Goal: Information Seeking & Learning: Understand process/instructions

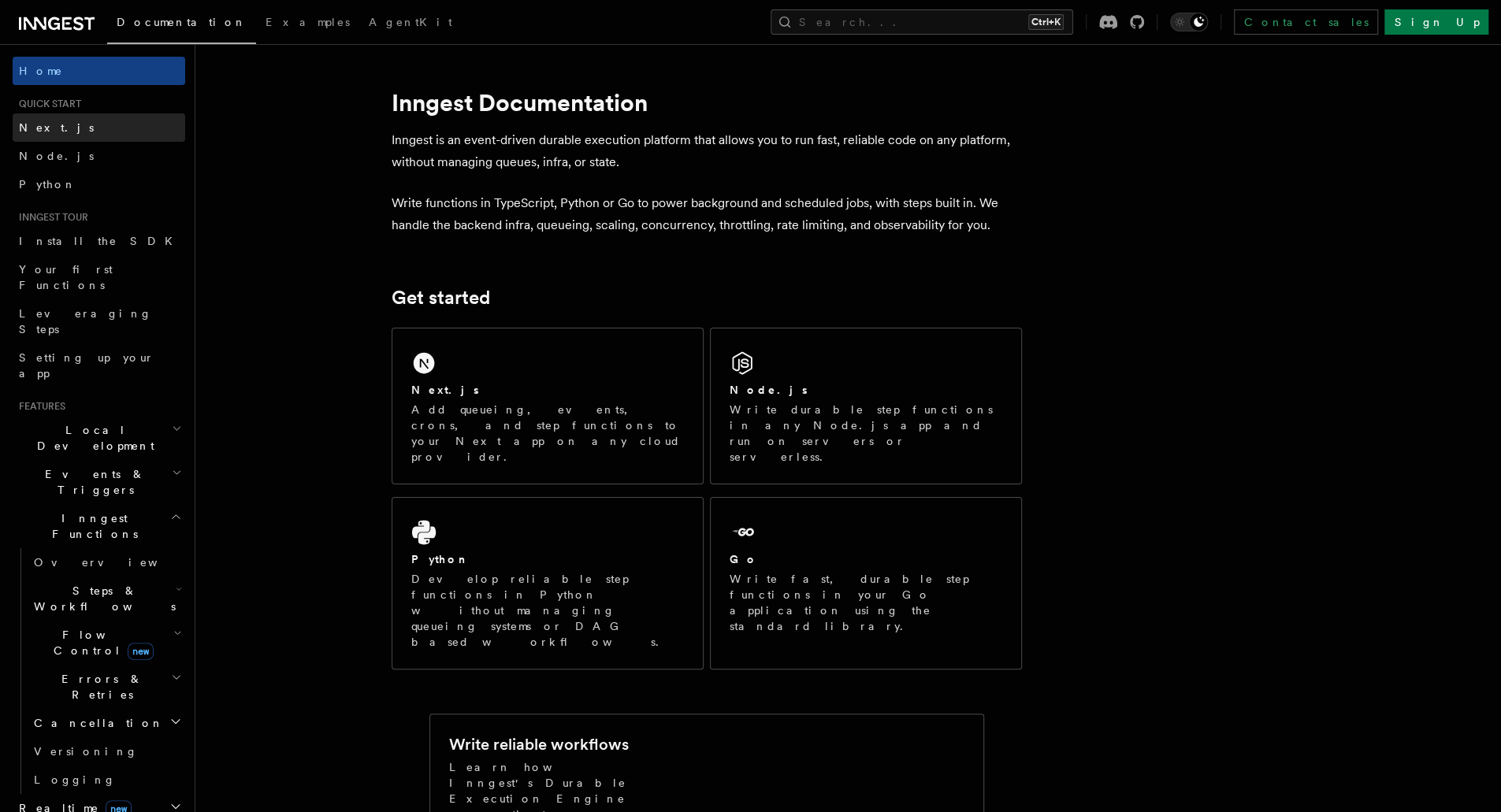
click at [116, 119] on link "Next.js" at bounding box center [99, 127] width 173 height 28
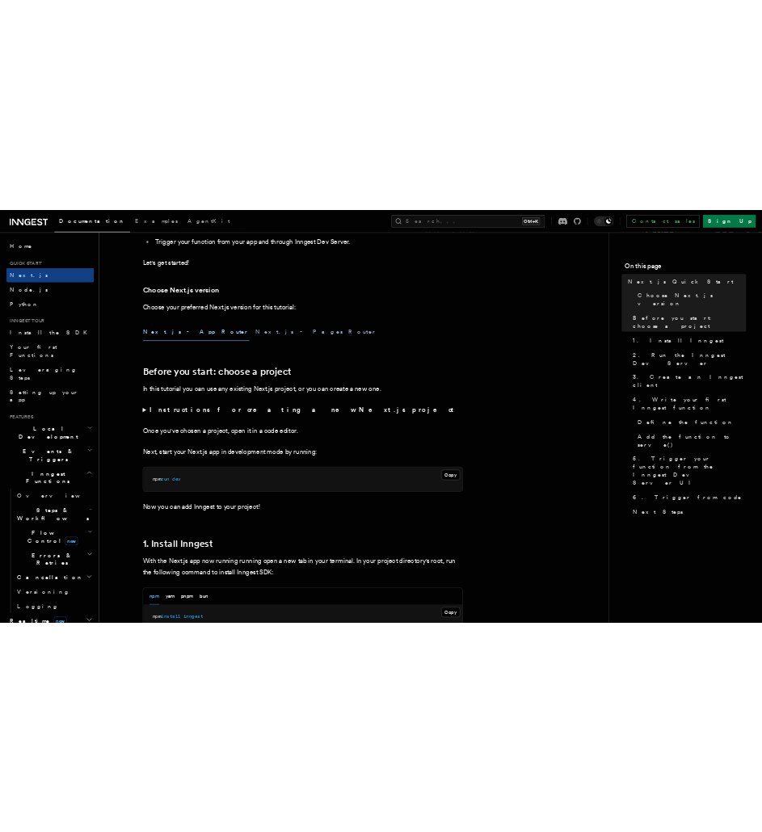
scroll to position [427, 0]
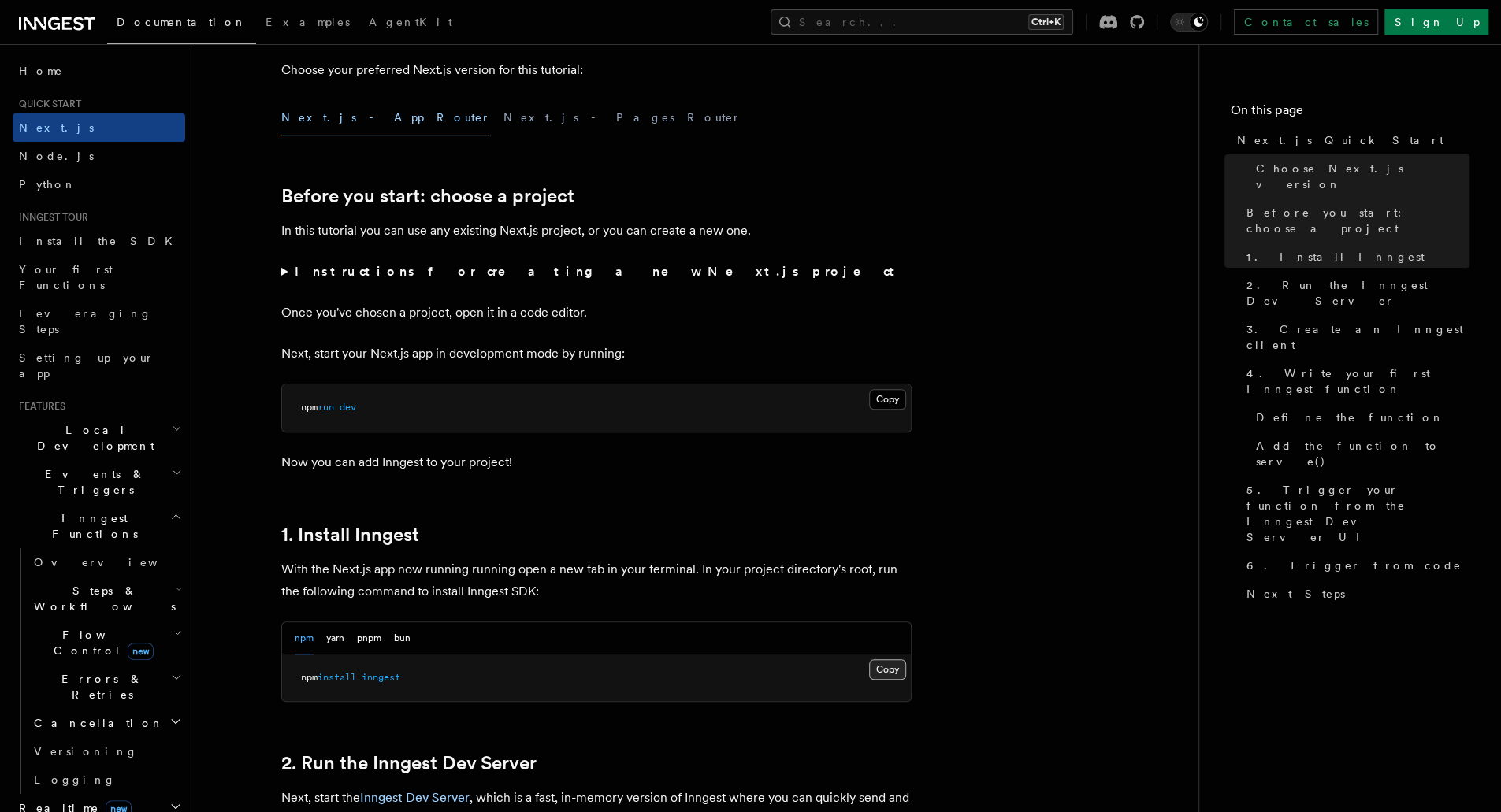
click at [873, 673] on button "Copy Copied" at bounding box center [888, 669] width 37 height 20
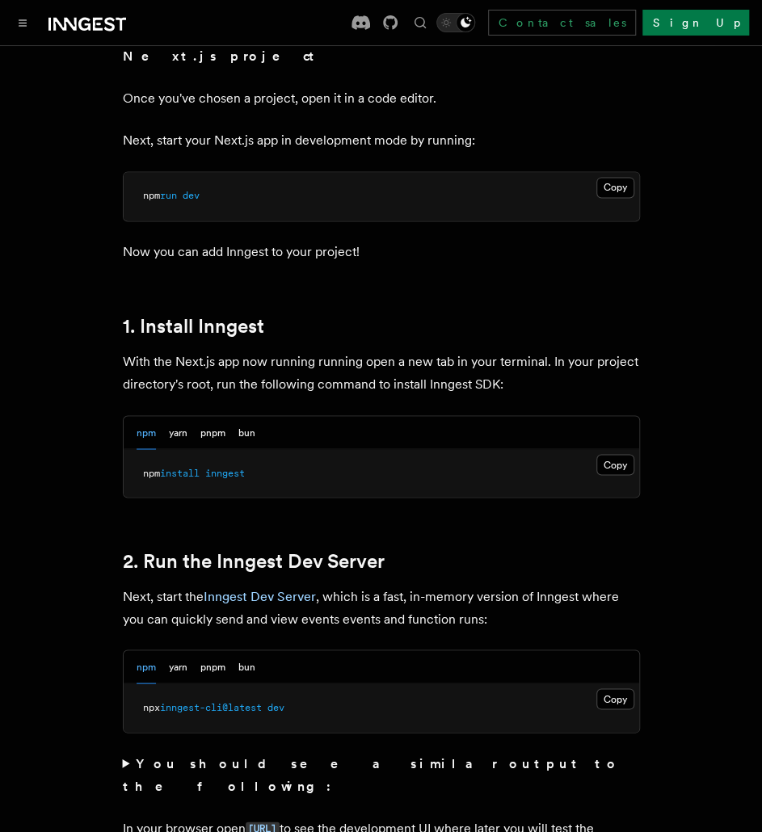
scroll to position [712, 0]
click at [611, 687] on button "Copy Copied" at bounding box center [615, 697] width 38 height 21
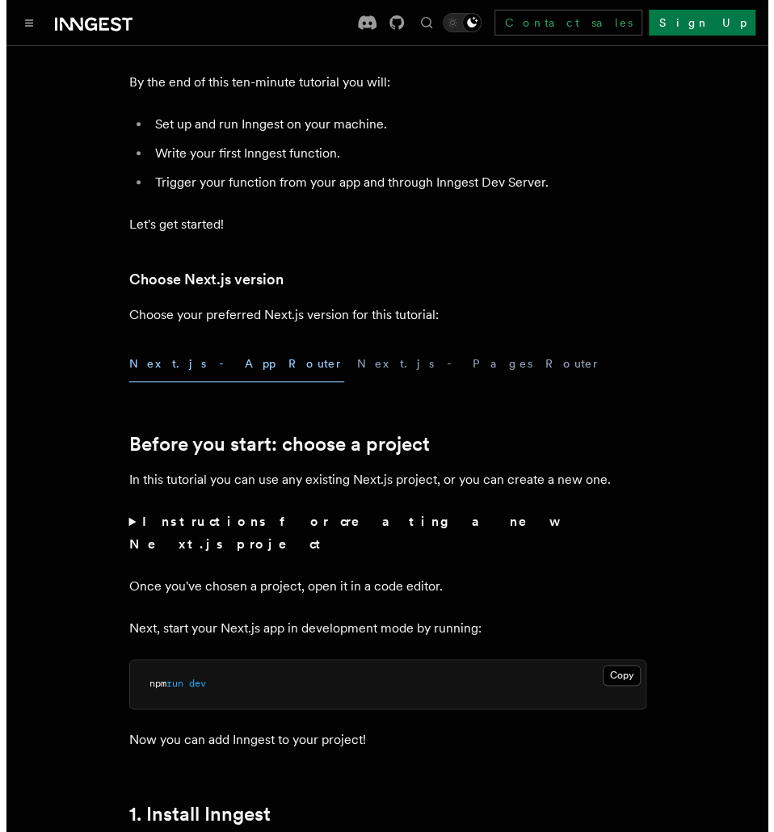
scroll to position [75, 0]
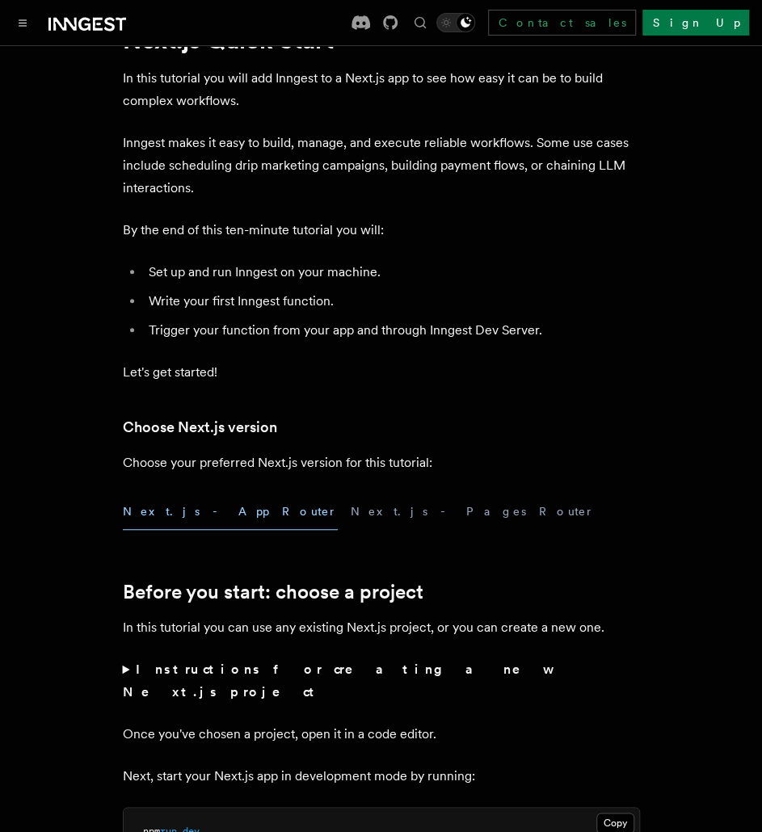
click at [32, 15] on div at bounding box center [69, 22] width 113 height 23
click at [24, 20] on icon "Toggle navigation" at bounding box center [23, 22] width 8 height 7
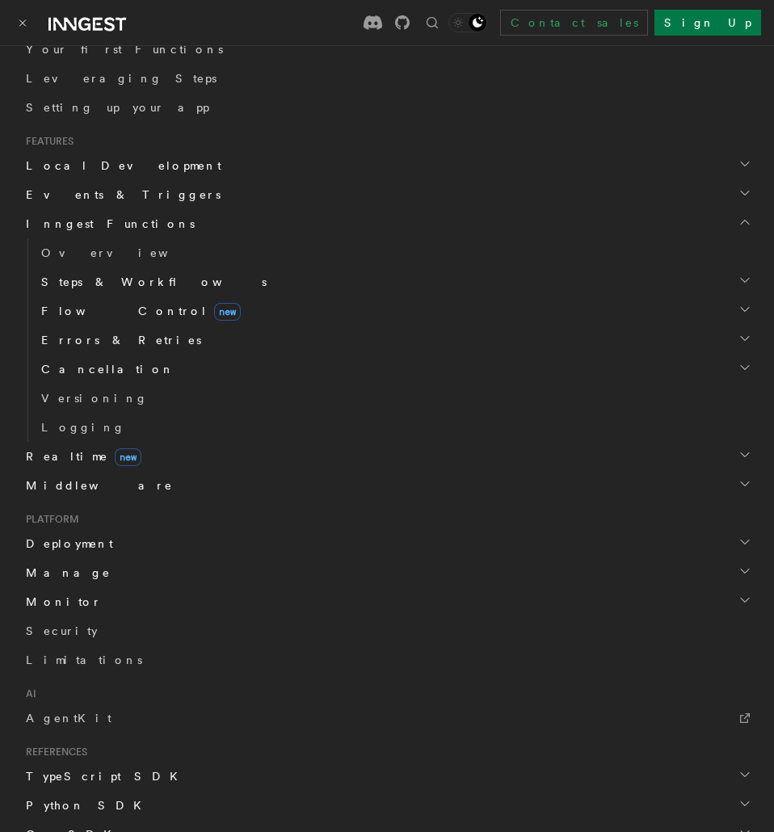
scroll to position [380, 0]
click at [70, 539] on span "Deployment" at bounding box center [66, 542] width 94 height 16
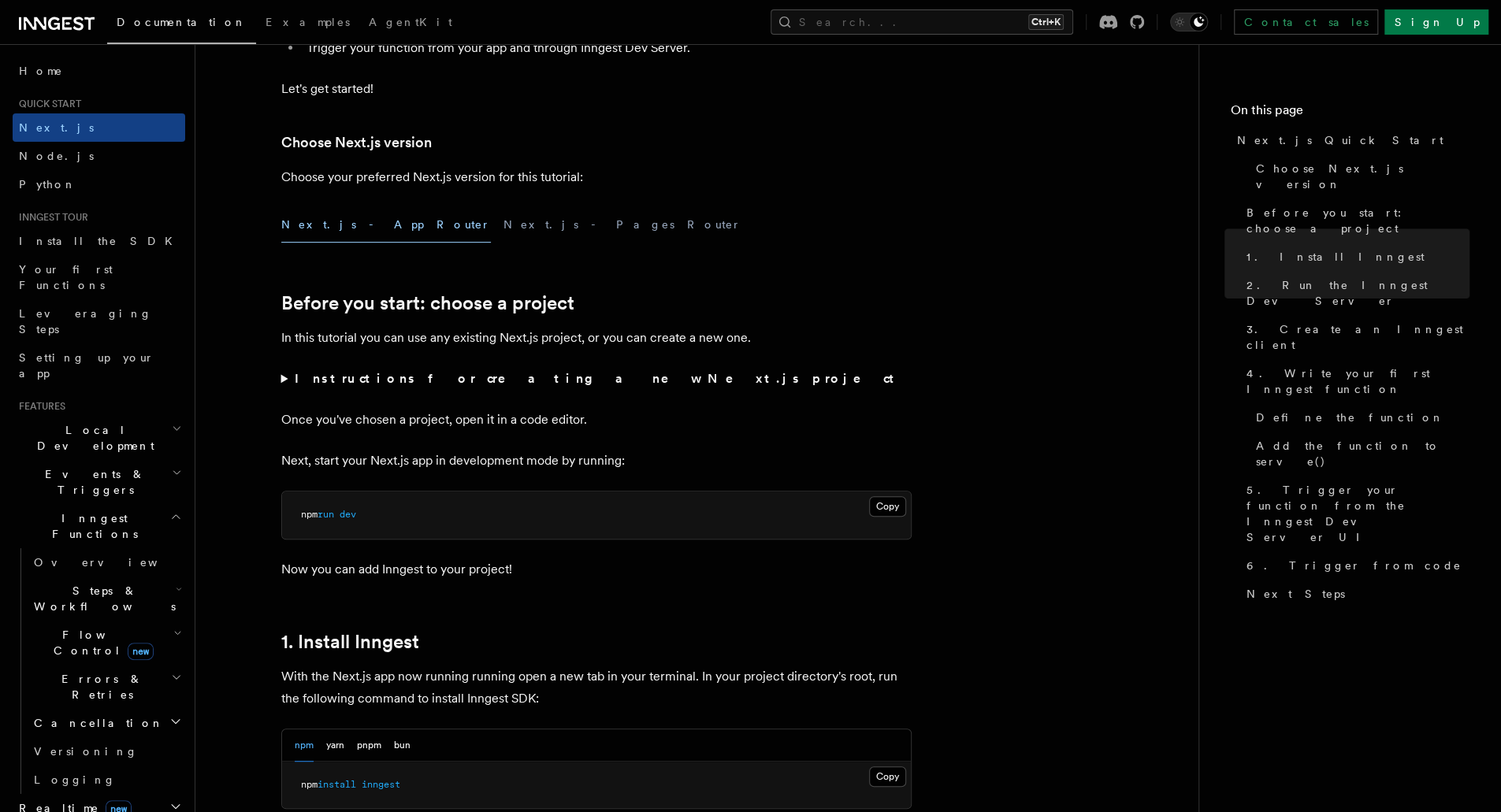
scroll to position [0, 0]
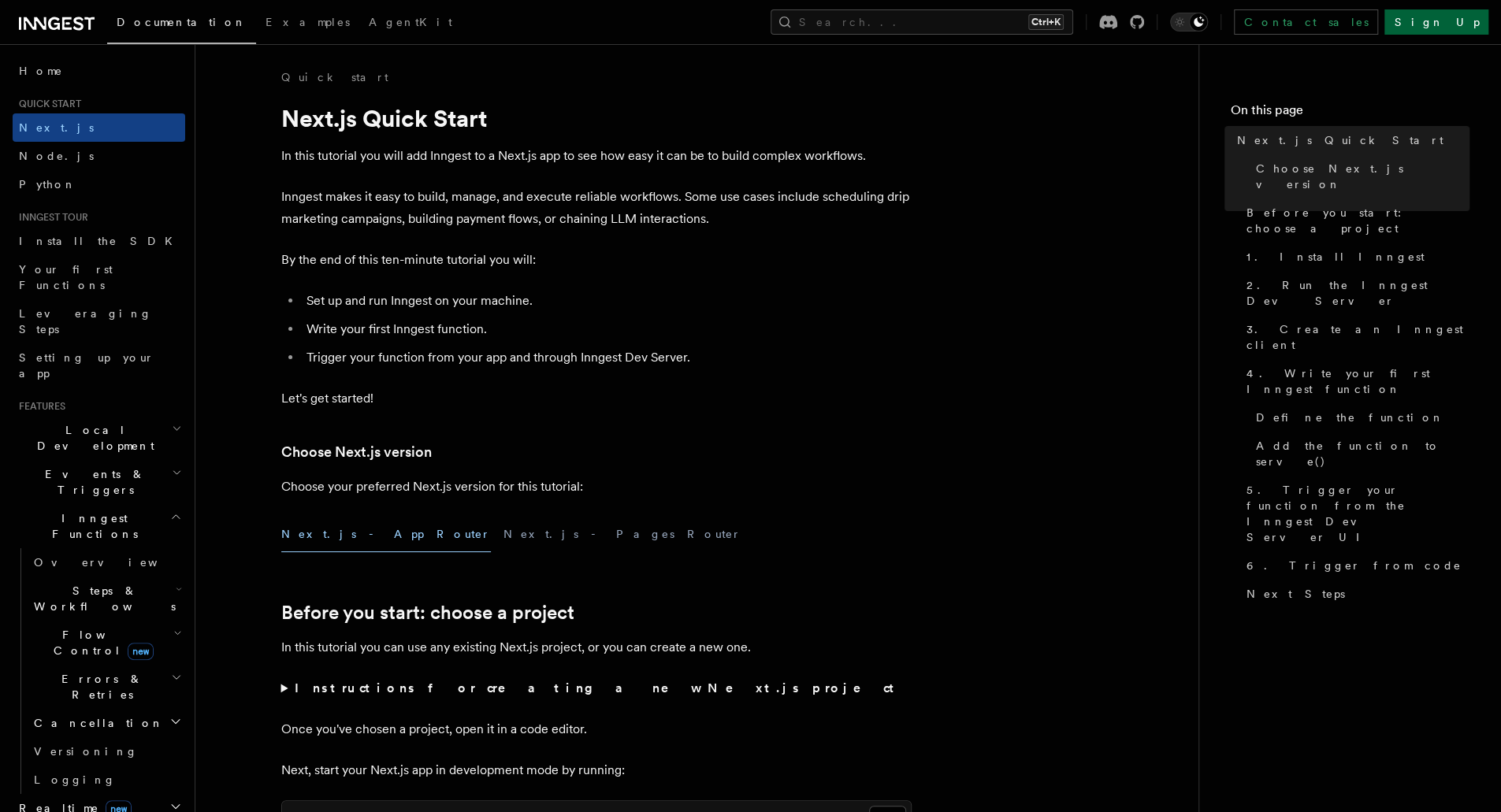
click at [1477, 31] on link "Sign Up" at bounding box center [1436, 22] width 104 height 25
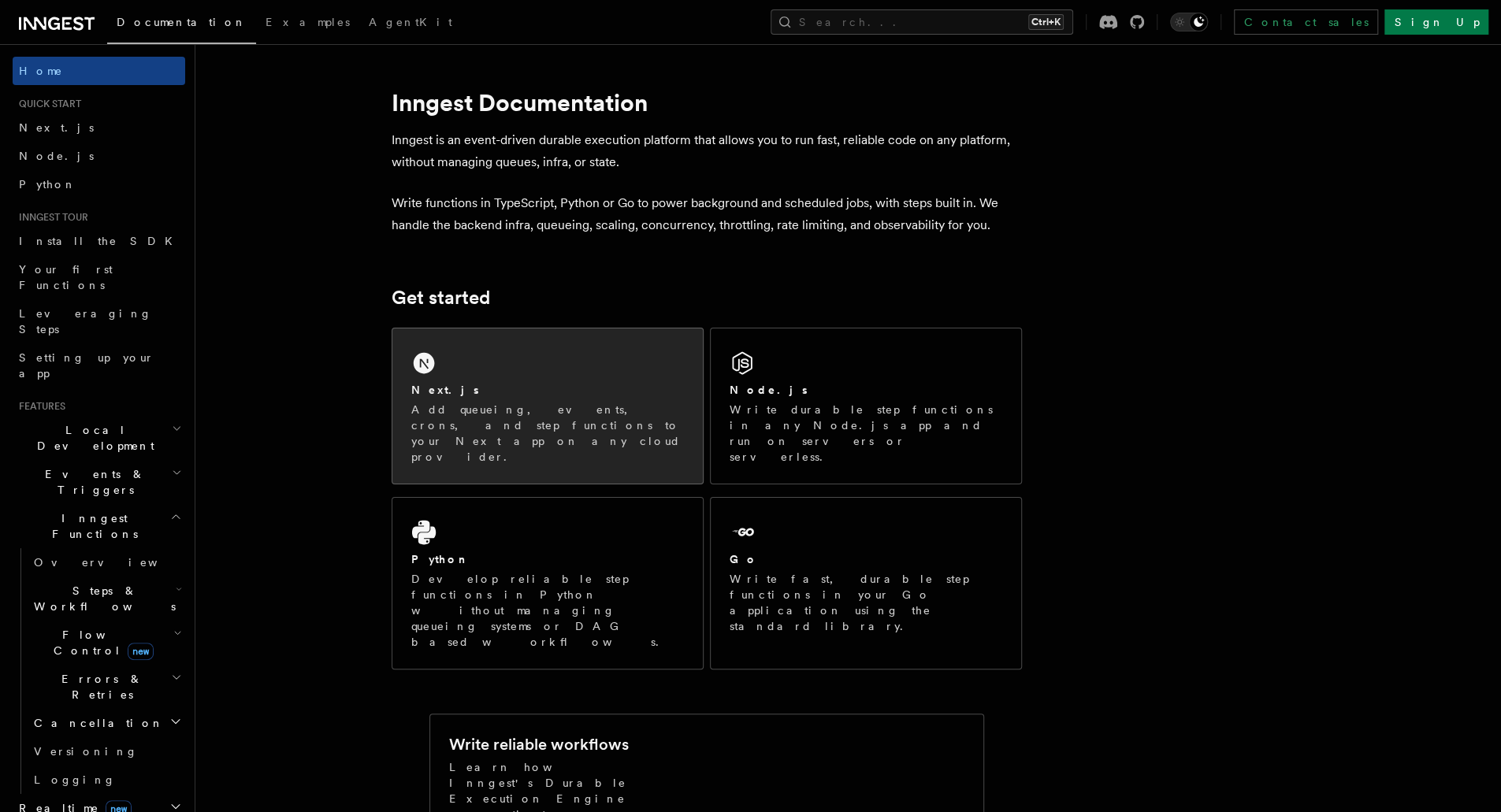
click at [471, 341] on div "Next.js Add queueing, events, crons, and step functions to your Next app on any…" at bounding box center [547, 406] width 310 height 155
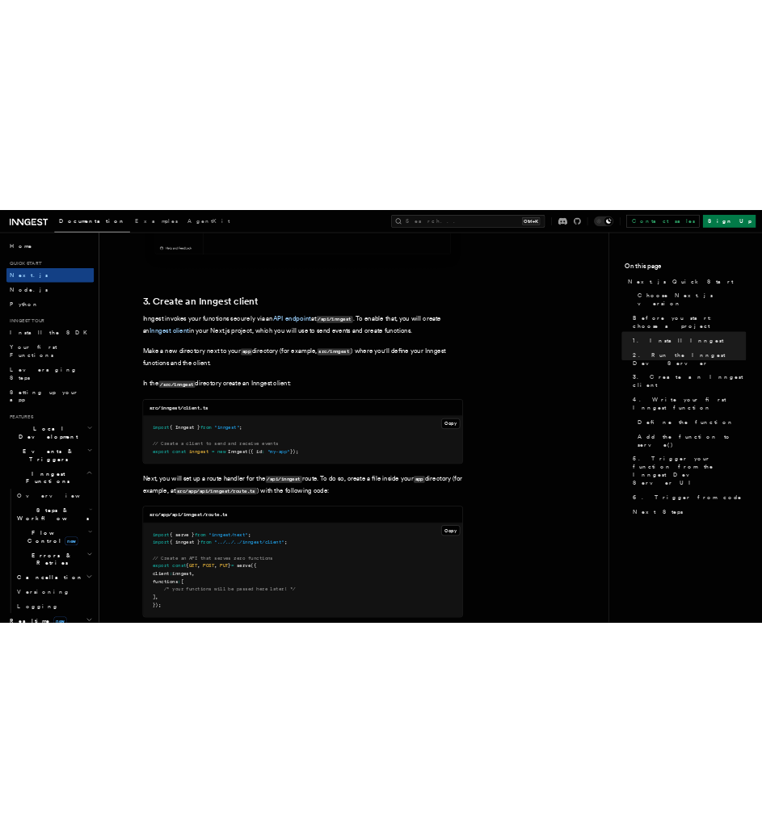
scroll to position [1800, 0]
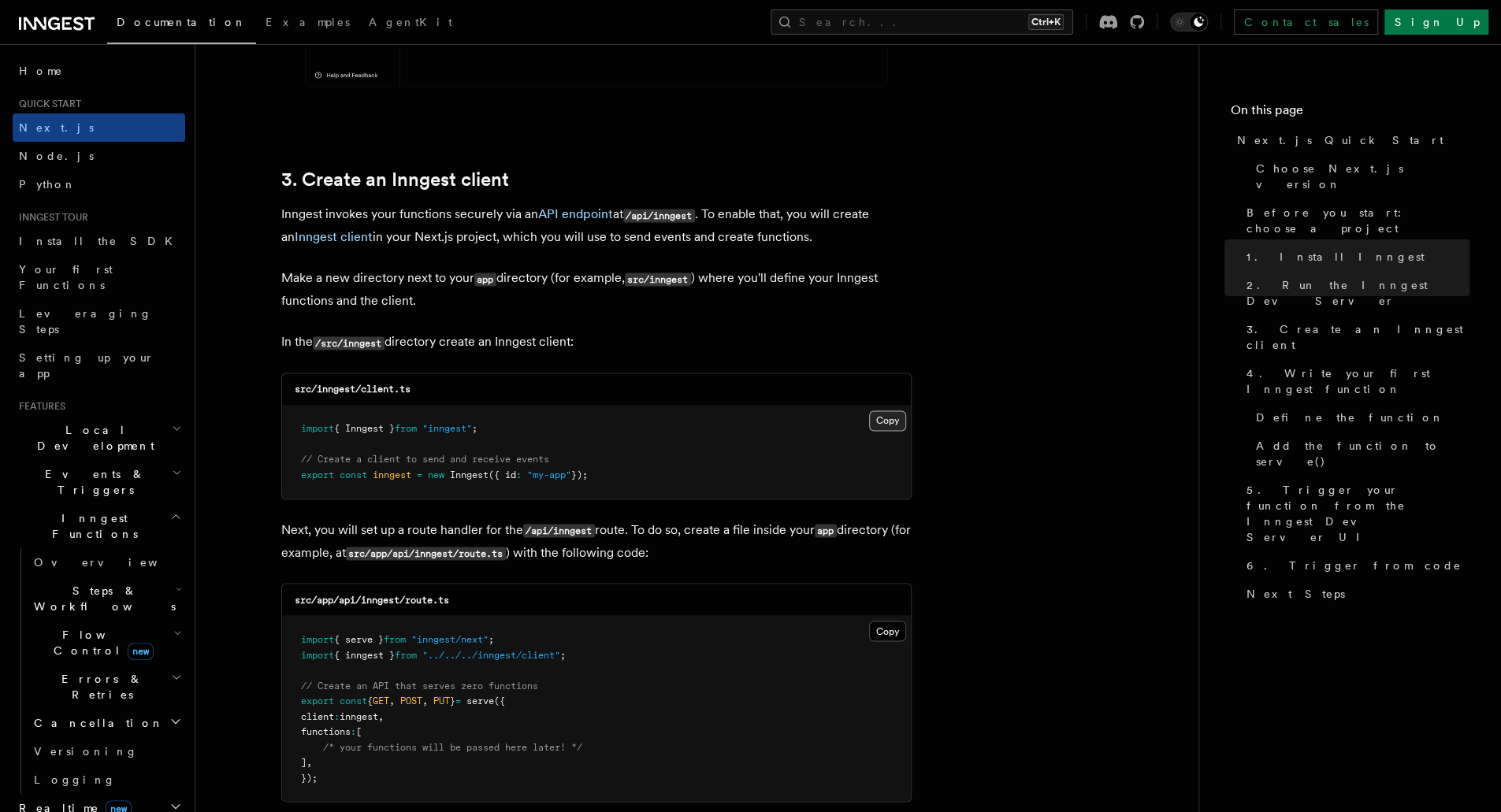
click at [883, 423] on button "Copy Copied" at bounding box center [888, 420] width 37 height 20
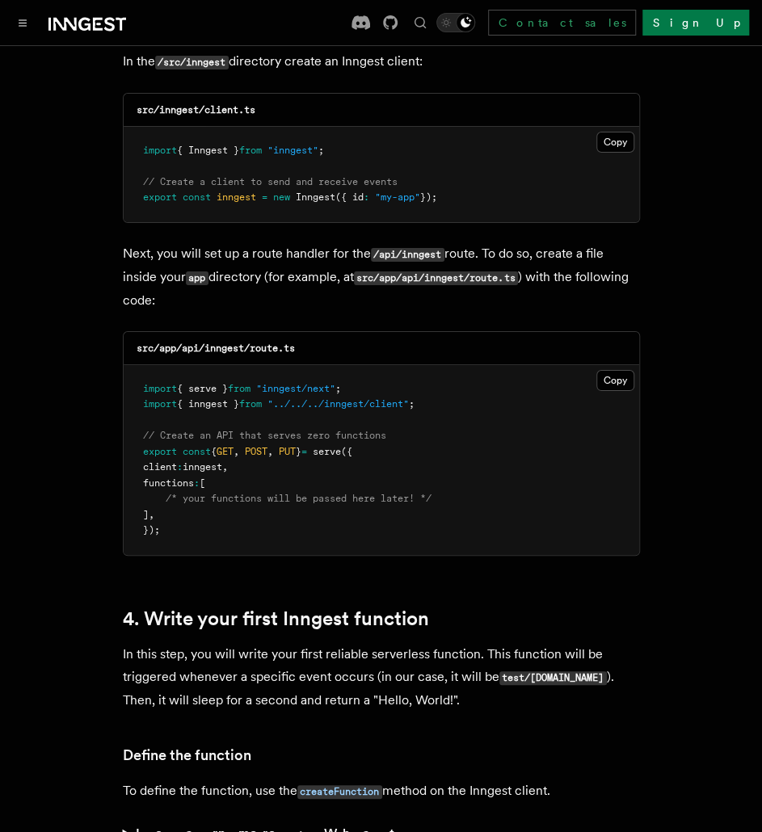
scroll to position [2119, 0]
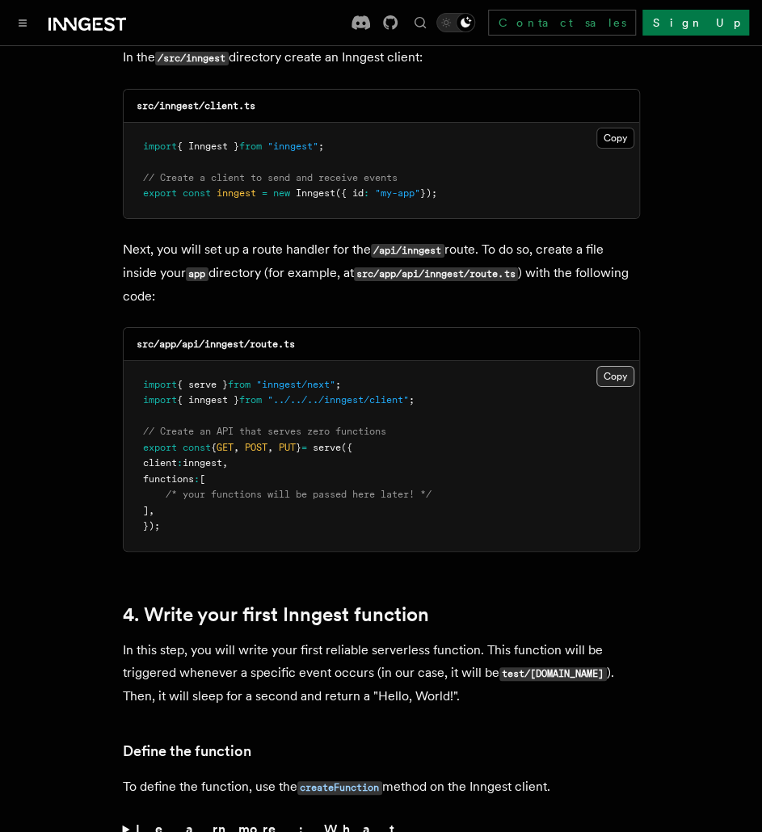
click at [612, 366] on button "Copy Copied" at bounding box center [615, 376] width 38 height 21
